Goal: Information Seeking & Learning: Learn about a topic

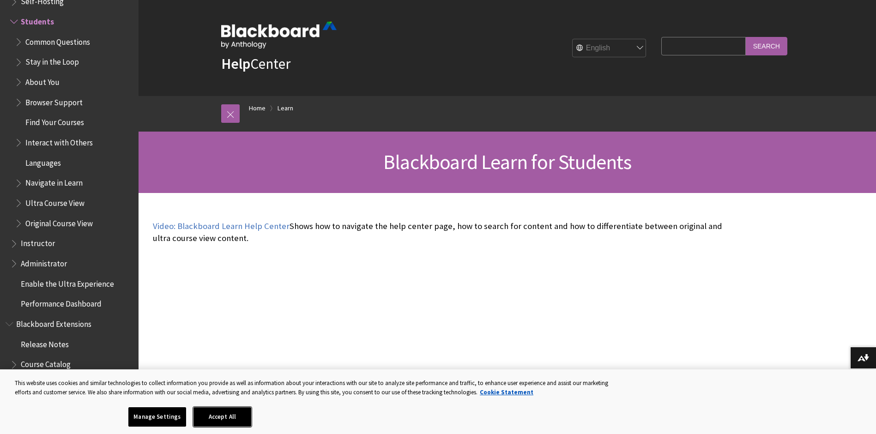
click at [226, 422] on button "Accept All" at bounding box center [223, 416] width 58 height 19
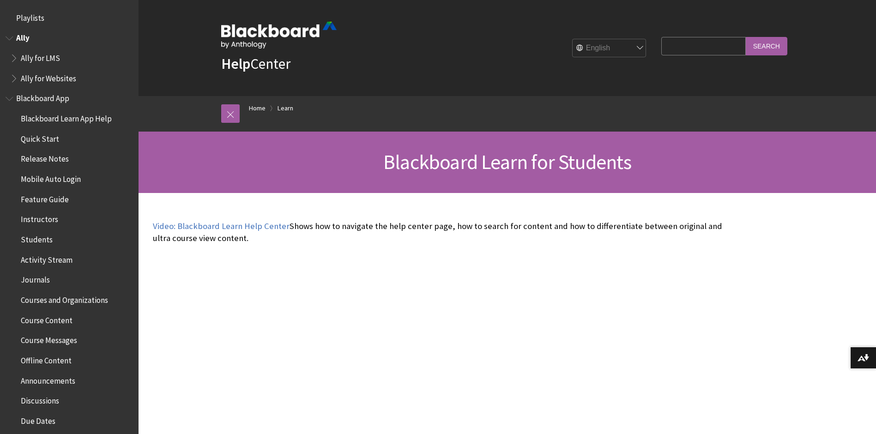
click at [12, 36] on span "Book outline for Anthology Ally Help" at bounding box center [11, 36] width 10 height 12
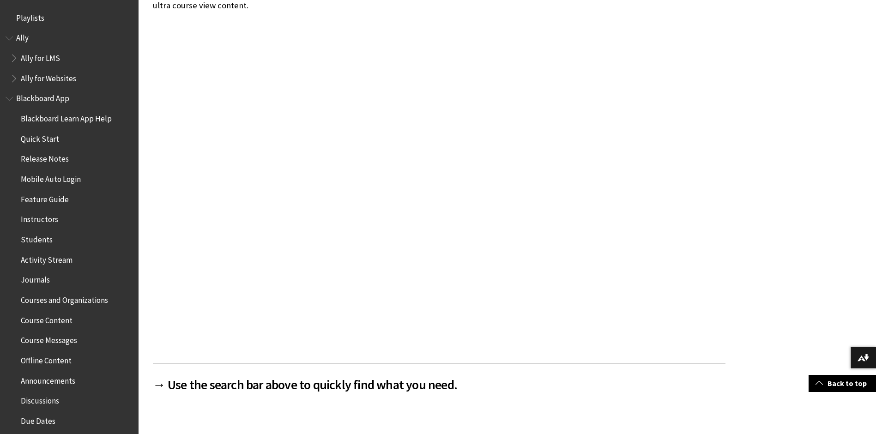
scroll to position [188, 0]
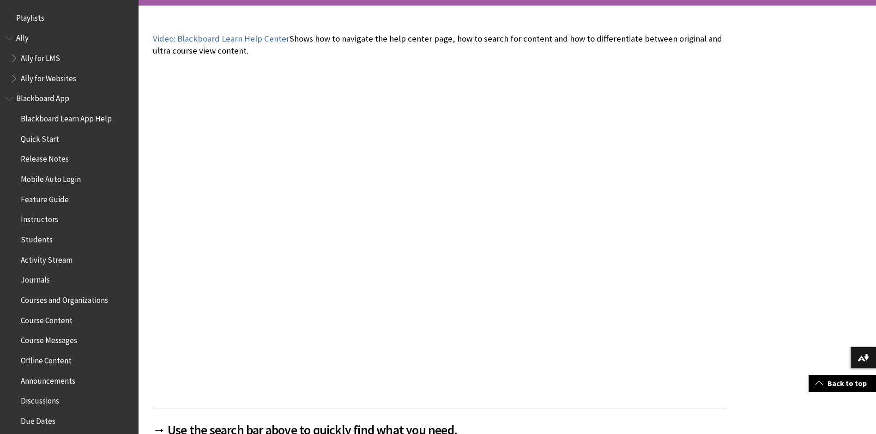
click at [49, 380] on span "Announcements" at bounding box center [48, 379] width 55 height 12
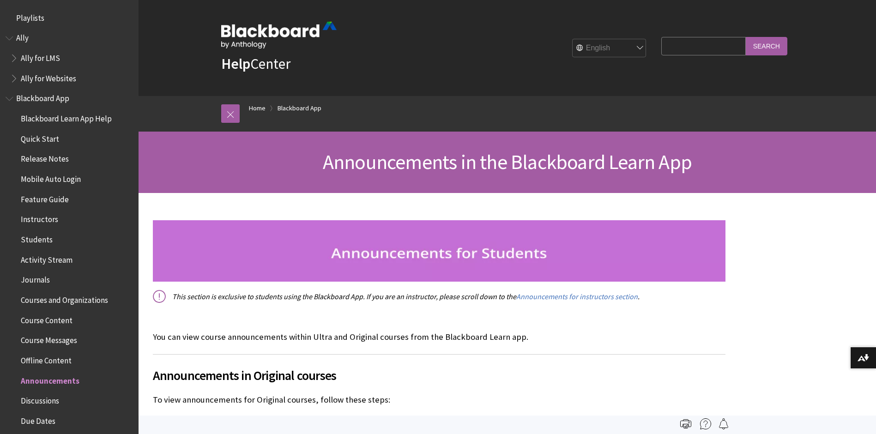
click at [21, 35] on span "Ally" at bounding box center [22, 36] width 12 height 12
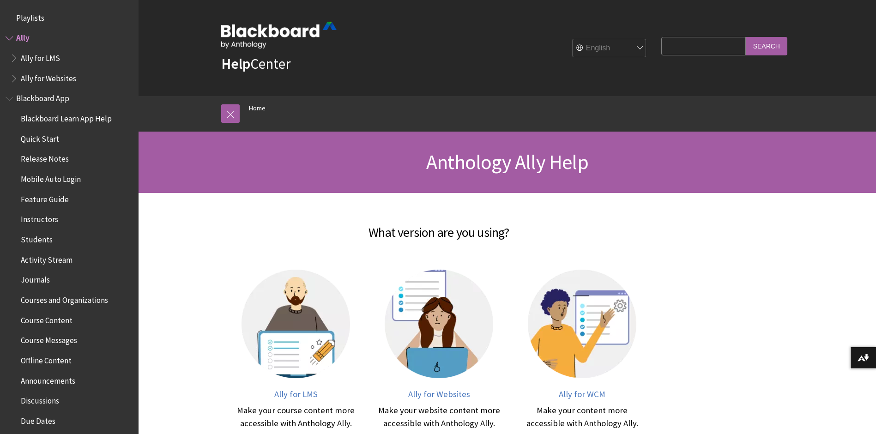
click at [32, 56] on span "Ally for LMS" at bounding box center [40, 56] width 39 height 12
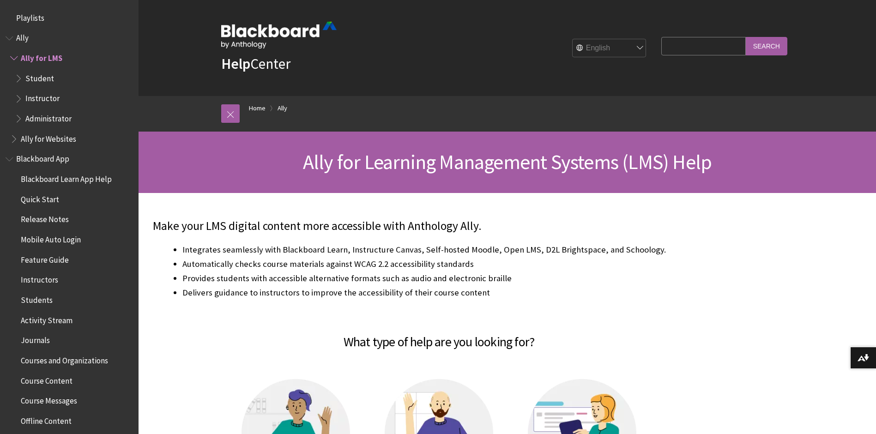
scroll to position [36, 0]
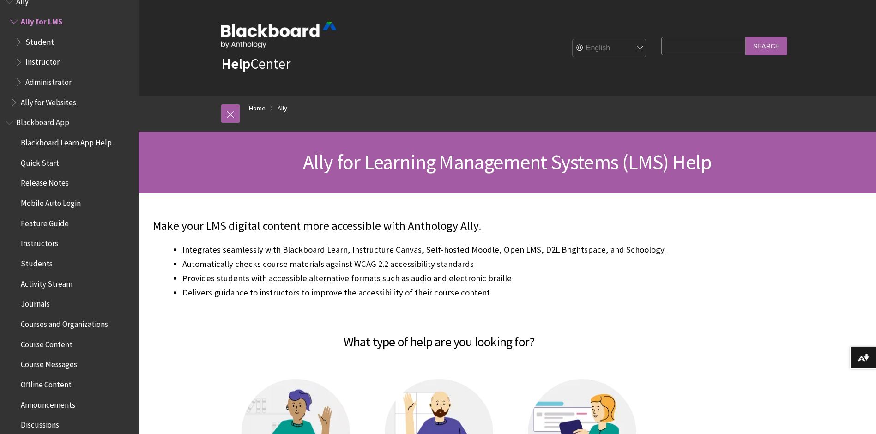
click at [41, 42] on span "Student" at bounding box center [39, 40] width 29 height 12
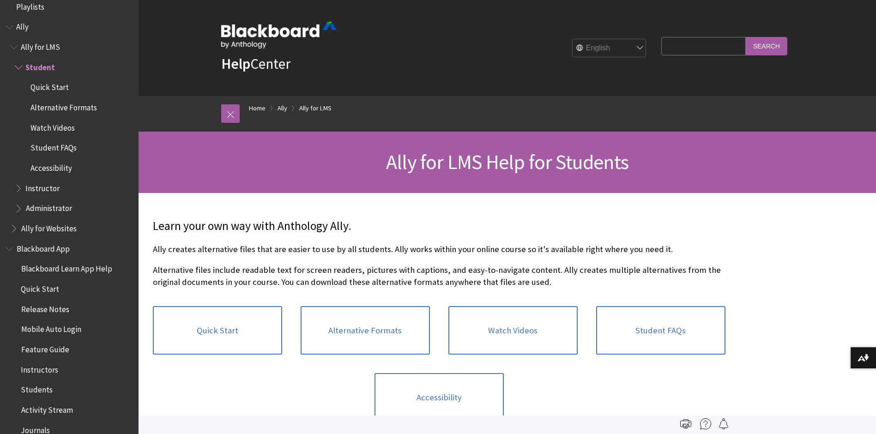
scroll to position [11, 0]
click at [43, 87] on span "Quick Start" at bounding box center [49, 86] width 38 height 12
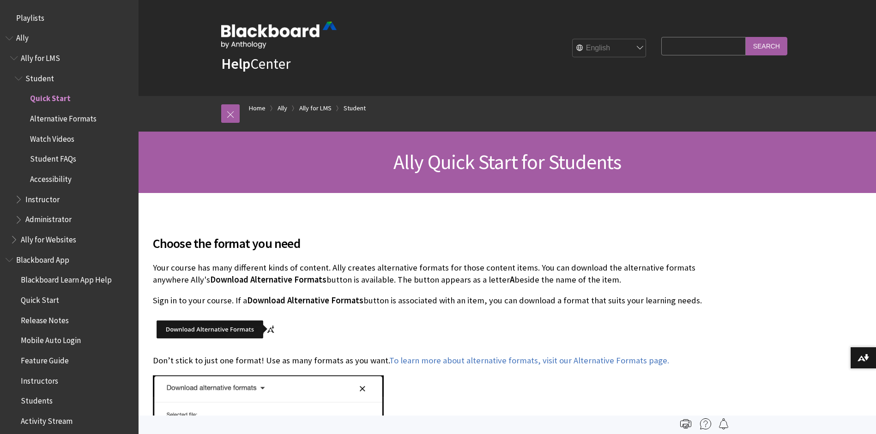
scroll to position [77, 0]
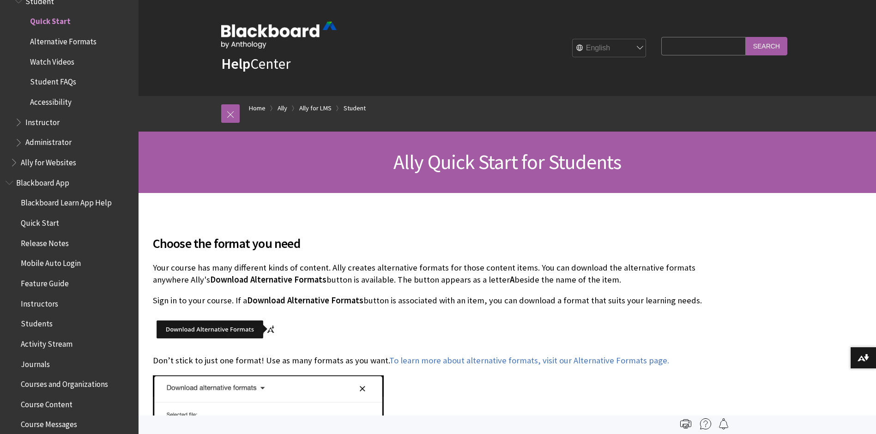
click at [53, 40] on span "Alternative Formats" at bounding box center [63, 40] width 67 height 12
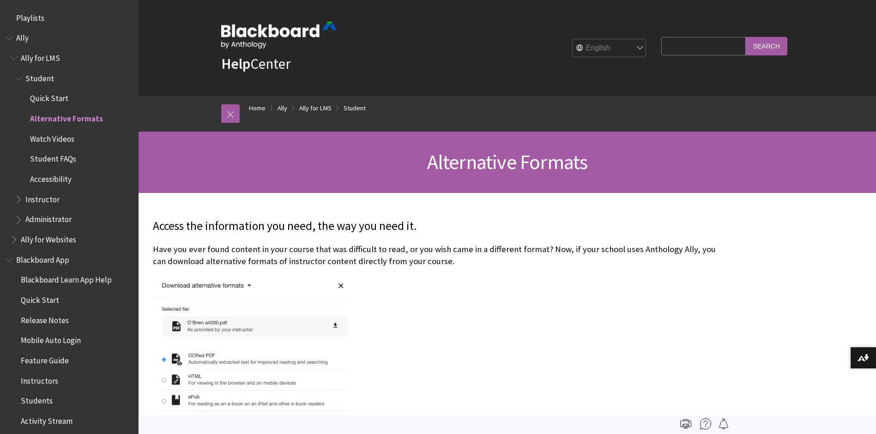
click at [51, 137] on span "Watch Videos" at bounding box center [52, 137] width 44 height 12
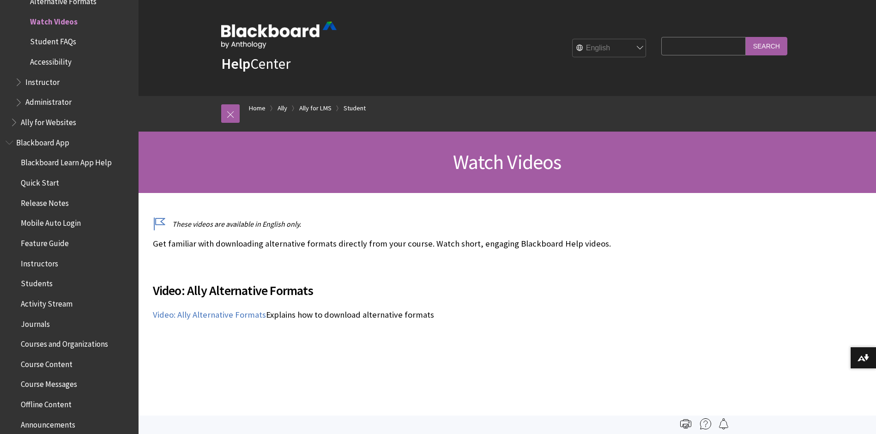
scroll to position [71, 0]
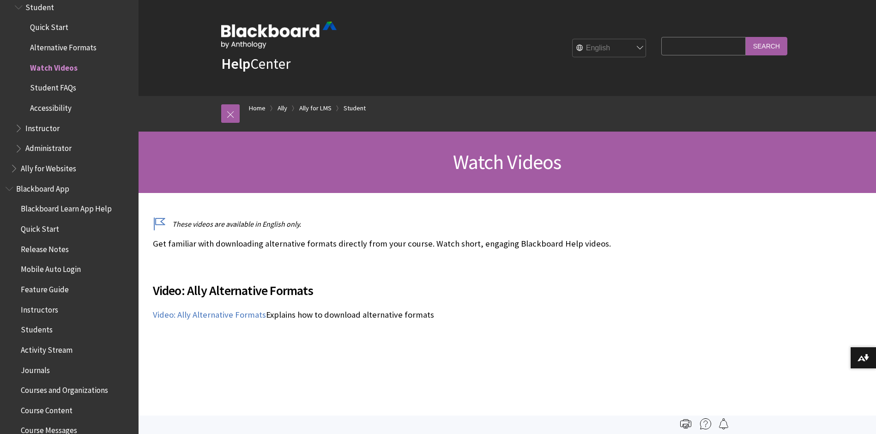
click at [44, 86] on span "Student FAQs" at bounding box center [53, 86] width 46 height 12
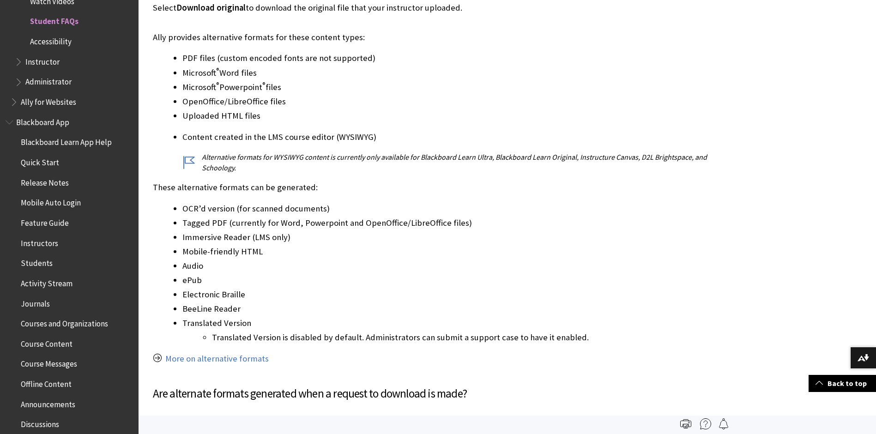
scroll to position [277, 0]
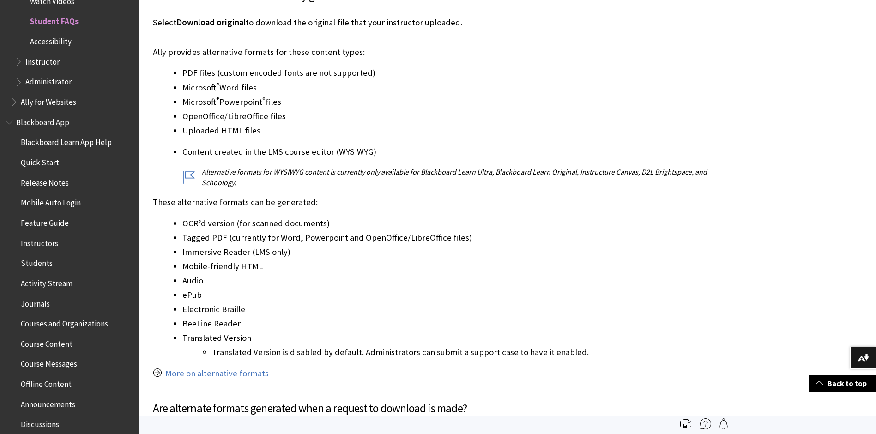
click at [48, 39] on span "Accessibility" at bounding box center [51, 40] width 42 height 12
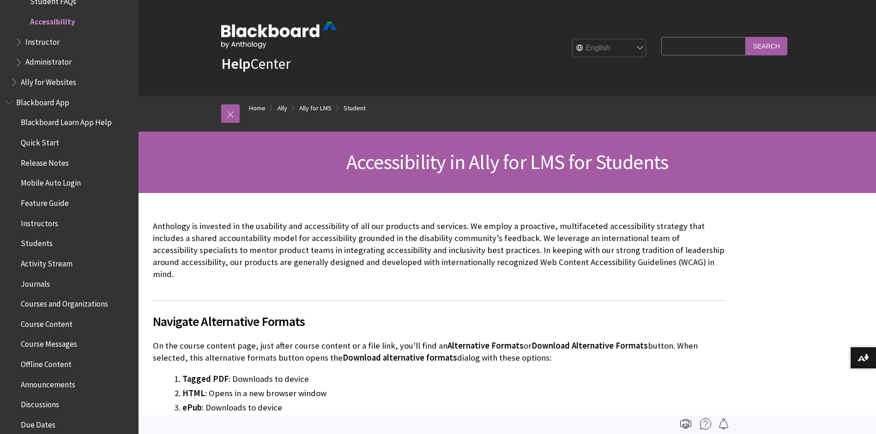
click at [47, 45] on span "Instructor" at bounding box center [42, 40] width 34 height 12
click at [20, 39] on span "Book outline for Anthology Ally Help" at bounding box center [20, 40] width 10 height 12
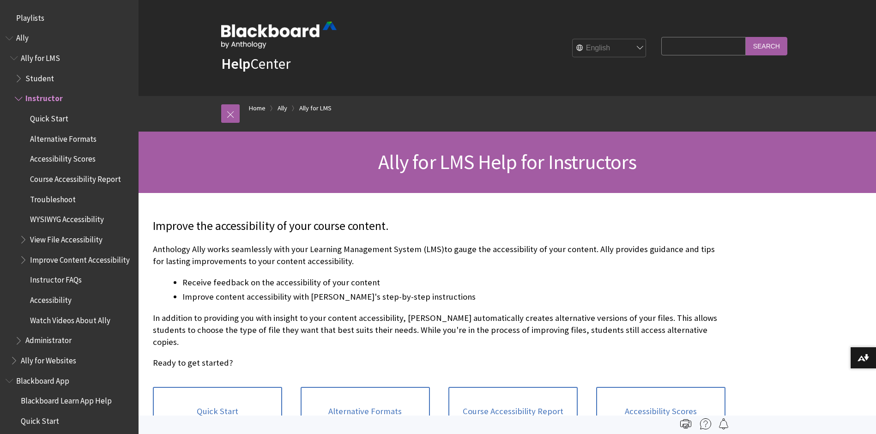
scroll to position [77, 0]
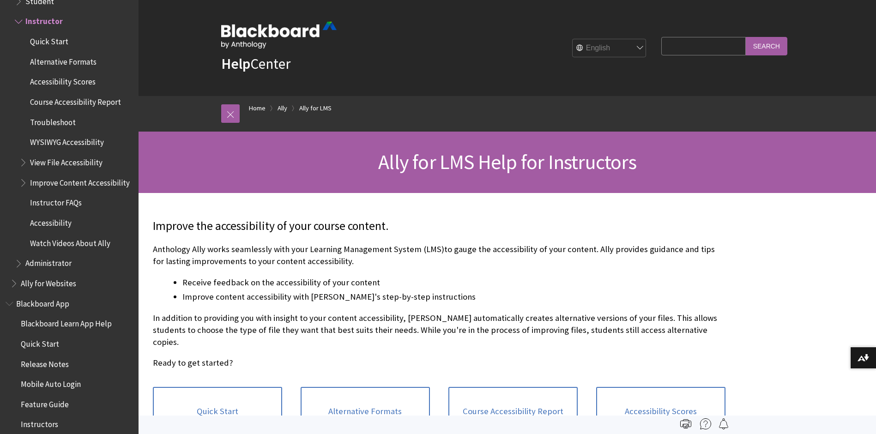
click at [20, 39] on span "Book outline for Anthology Ally Help" at bounding box center [24, 40] width 10 height 12
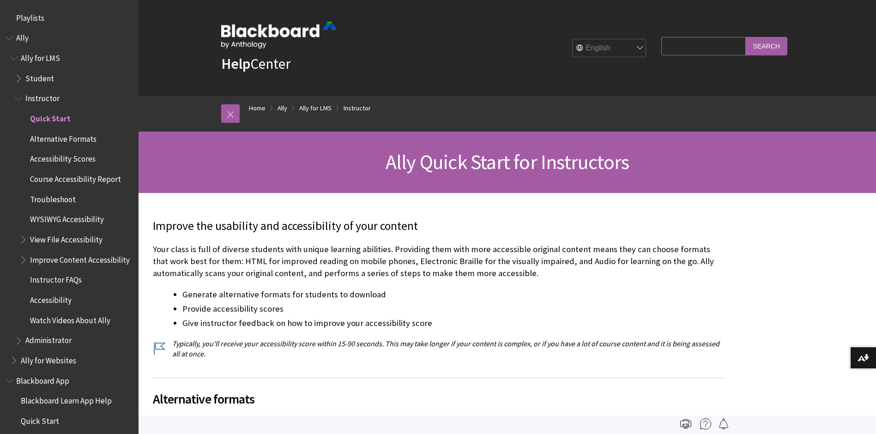
scroll to position [97, 0]
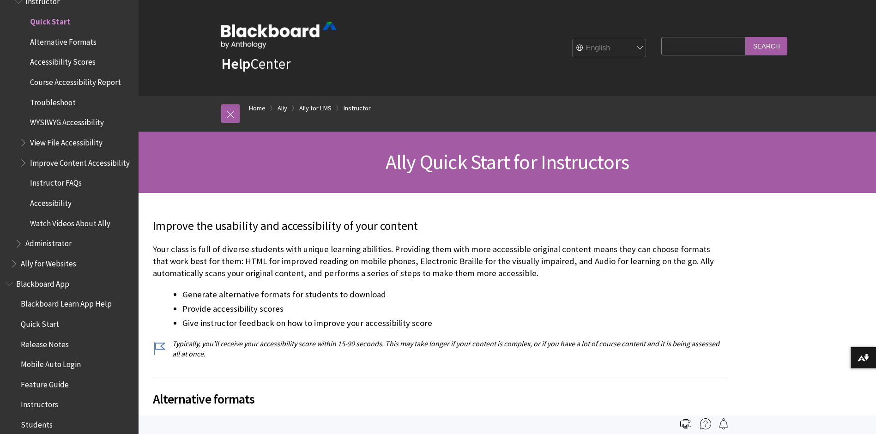
click at [19, 248] on span "Book outline for Anthology Ally Help" at bounding box center [20, 242] width 10 height 12
click at [18, 248] on span "Book outline for Anthology Ally Help" at bounding box center [20, 242] width 10 height 12
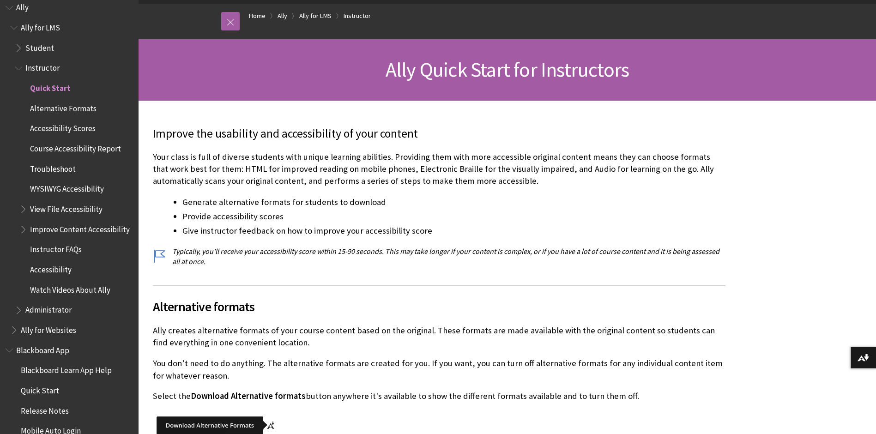
scroll to position [0, 0]
